Goal: Task Accomplishment & Management: Use online tool/utility

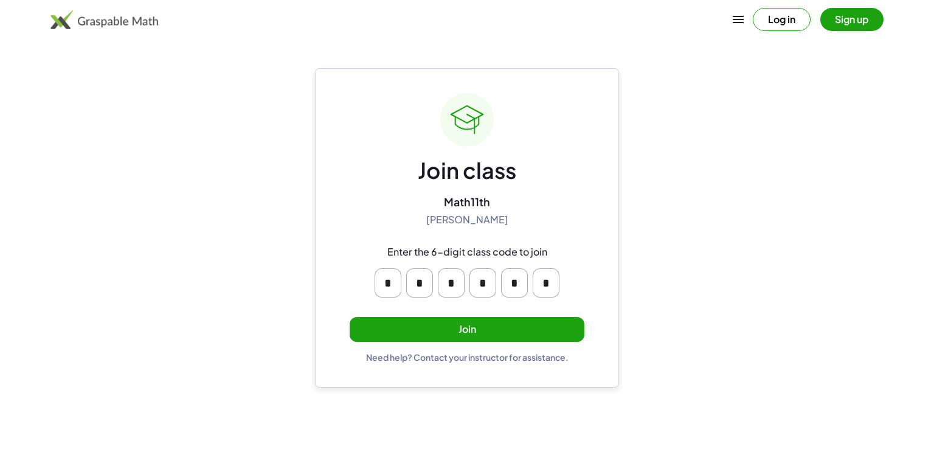
click at [429, 286] on button "Join" at bounding box center [467, 329] width 235 height 25
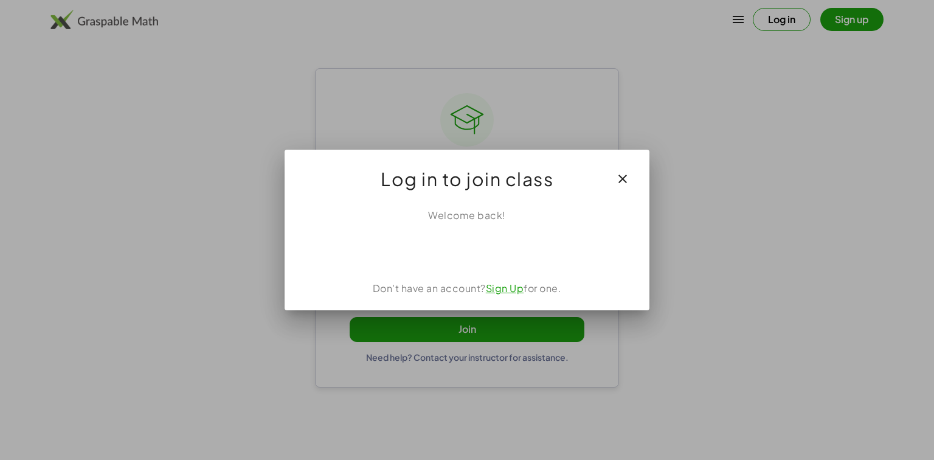
click at [534, 260] on div at bounding box center [467, 249] width 336 height 24
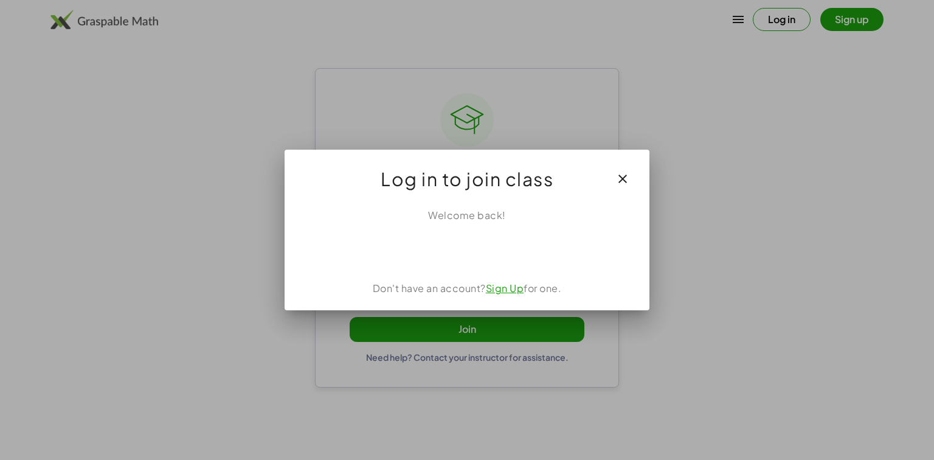
click at [583, 182] on icon "button" at bounding box center [622, 178] width 15 height 15
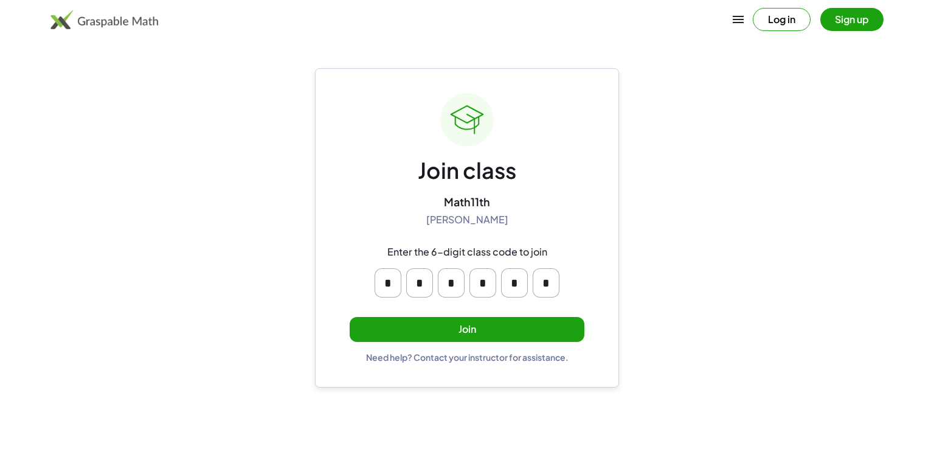
click at [497, 286] on button "Join" at bounding box center [467, 329] width 235 height 25
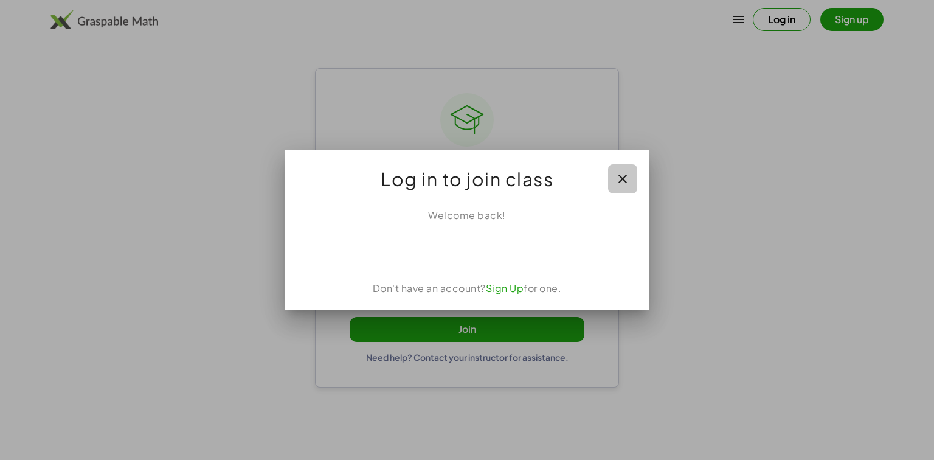
click at [583, 174] on icon "button" at bounding box center [622, 178] width 15 height 15
